Goal: Task Accomplishment & Management: Use online tool/utility

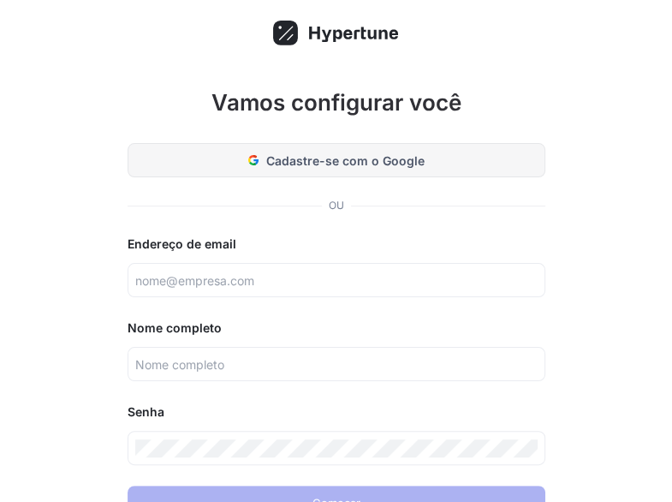
click at [366, 153] on font "Cadastre-se com o Google" at bounding box center [345, 160] width 158 height 15
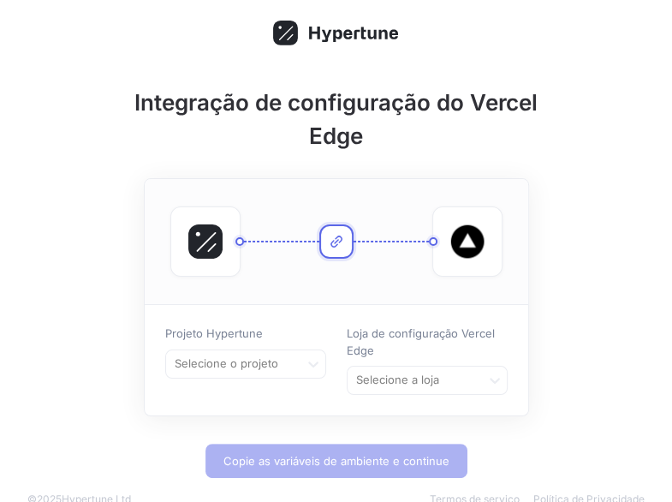
scroll to position [31, 0]
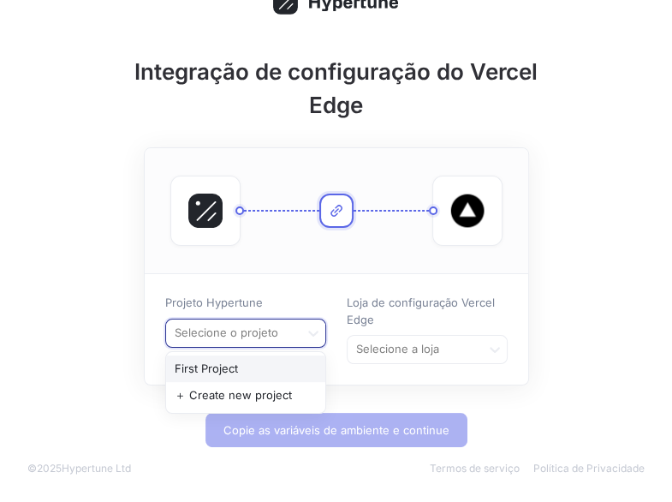
click at [265, 329] on div at bounding box center [233, 333] width 120 height 21
click at [243, 364] on font "Primeiro Projeto" at bounding box center [217, 368] width 85 height 14
click at [262, 335] on div at bounding box center [233, 333] width 120 height 21
click at [241, 391] on font "＋ Criar novo projeto" at bounding box center [230, 395] width 111 height 14
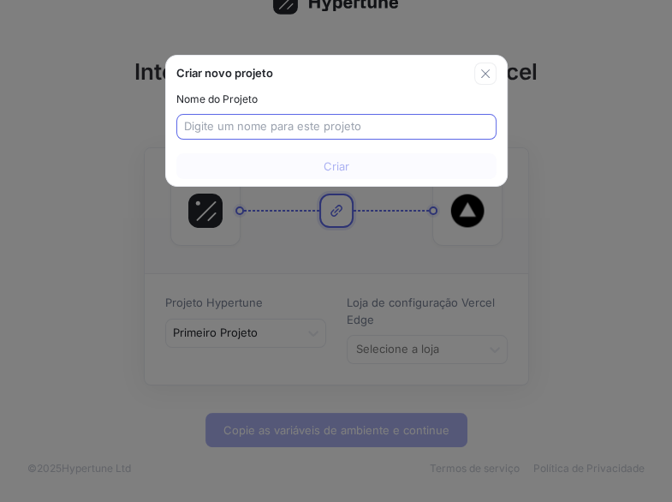
click at [312, 132] on input "text" at bounding box center [336, 126] width 305 height 17
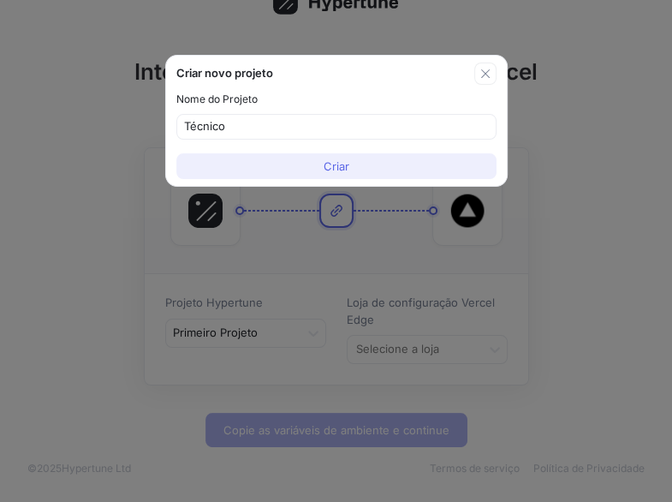
type input "Técnico"
drag, startPoint x: 344, startPoint y: 164, endPoint x: 364, endPoint y: 251, distance: 88.7
click at [347, 169] on font "Criar" at bounding box center [337, 166] width 26 height 14
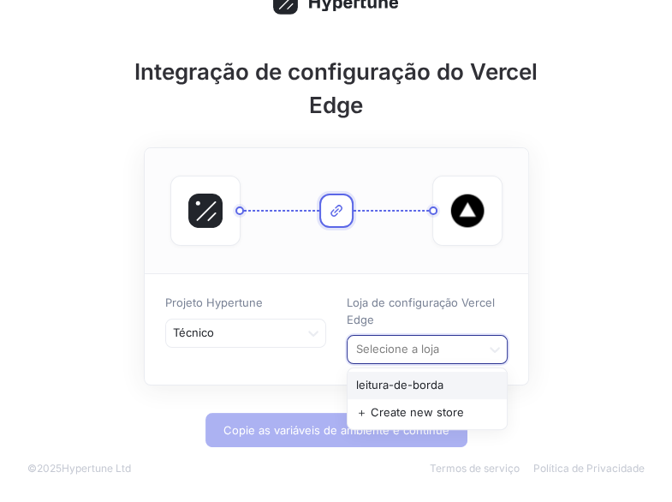
click at [434, 343] on div at bounding box center [414, 350] width 120 height 21
click at [390, 379] on font "leitura-de-borda" at bounding box center [399, 385] width 87 height 14
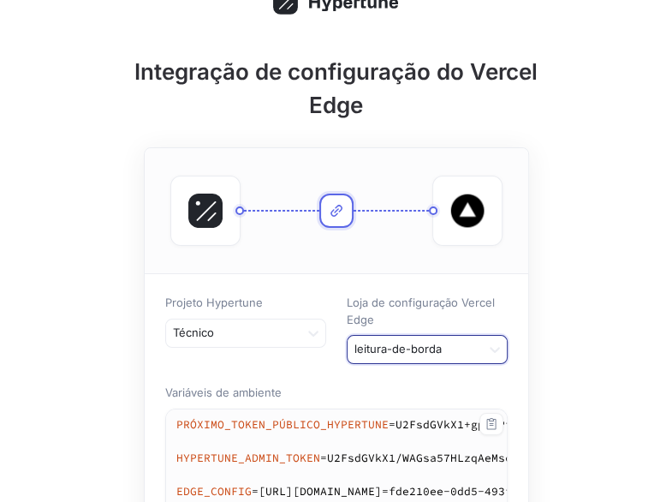
scroll to position [202, 0]
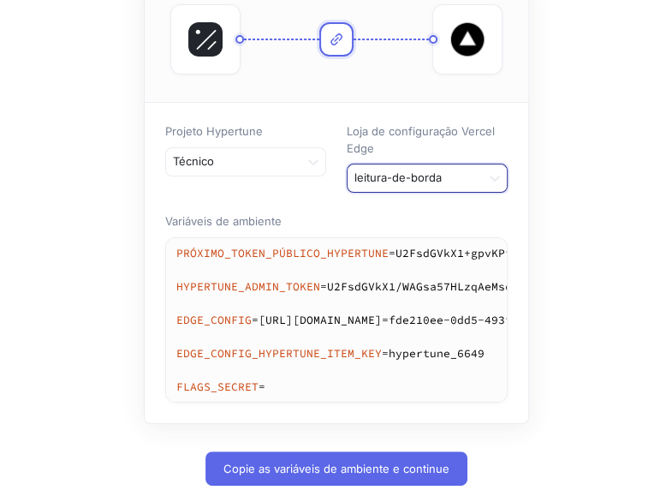
click at [450, 175] on div at bounding box center [414, 179] width 120 height 21
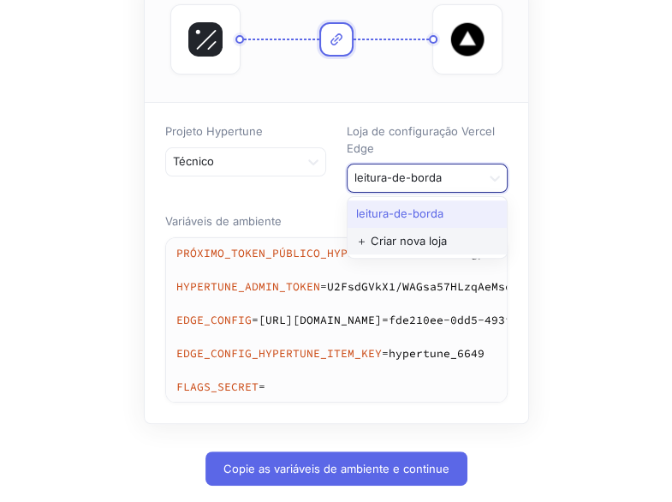
click at [428, 237] on font "＋ Criar nova loja" at bounding box center [401, 241] width 91 height 14
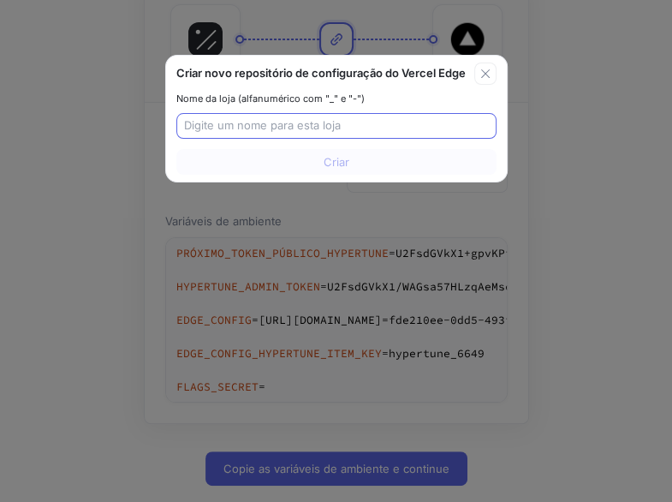
click at [294, 127] on input "text" at bounding box center [336, 125] width 305 height 17
drag, startPoint x: 489, startPoint y: 69, endPoint x: 474, endPoint y: 79, distance: 17.3
click at [485, 69] on icon "button" at bounding box center [486, 74] width 14 height 14
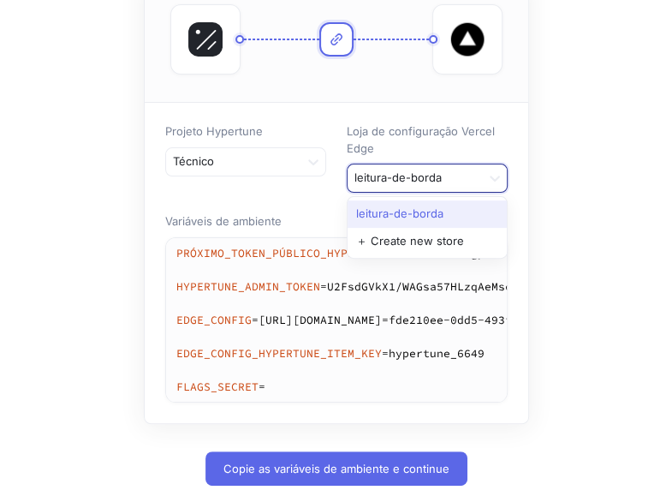
click at [442, 179] on div at bounding box center [414, 179] width 120 height 21
click at [417, 206] on font "leitura-de-borda" at bounding box center [399, 213] width 87 height 14
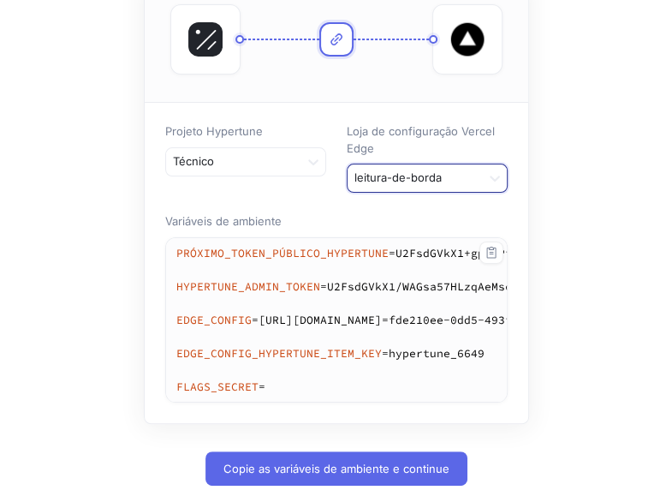
scroll to position [253, 0]
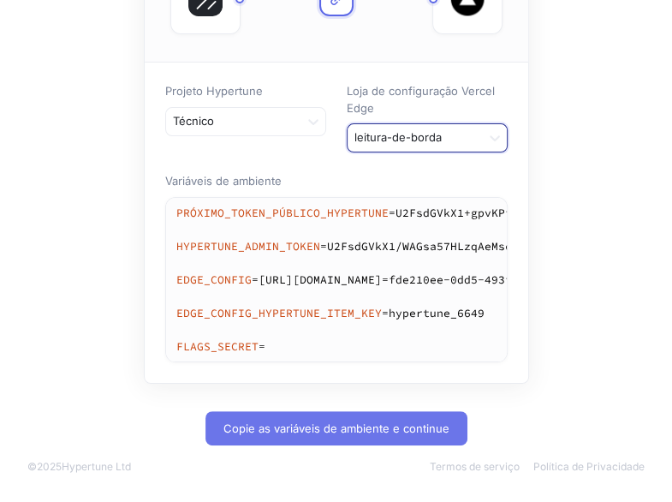
click at [326, 429] on font "Copie as variáveis ​​de ambiente e continue" at bounding box center [336, 428] width 226 height 14
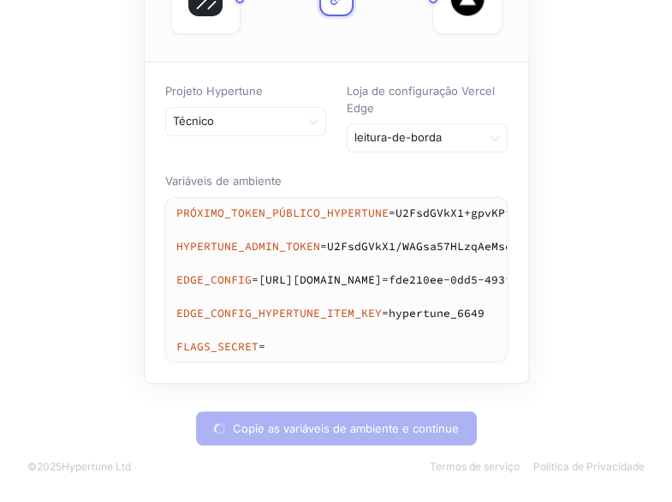
type textarea "NEXT_PUBLIC_HYPERTUNE_TOKEN=U2FsdGVkX1+gpvKPf6mC6w5Pw4ZHbyigpzJmfyK303Q= HYPERT…"
